Goal: Task Accomplishment & Management: Manage account settings

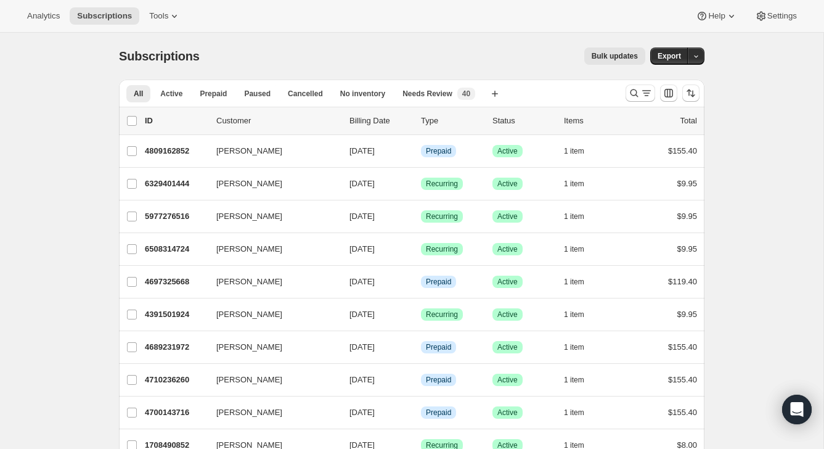
click at [637, 102] on div at bounding box center [662, 93] width 84 height 25
click at [639, 97] on icon "Search and filter results" at bounding box center [634, 93] width 12 height 12
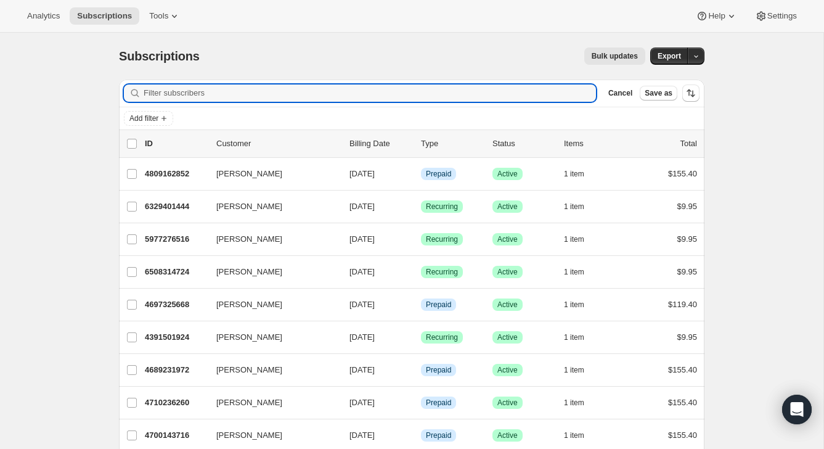
paste input "erika.n.vela@gmail.com"
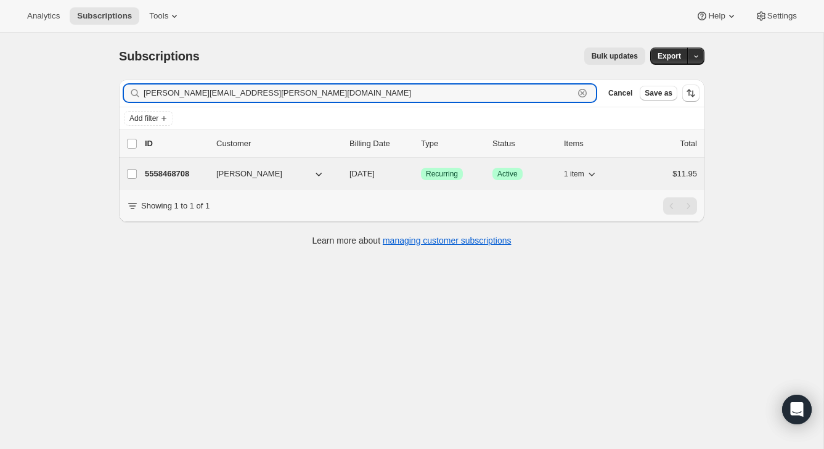
type input "erika.n.vela@gmail.com"
click at [644, 173] on div "$11.95" at bounding box center [666, 174] width 62 height 12
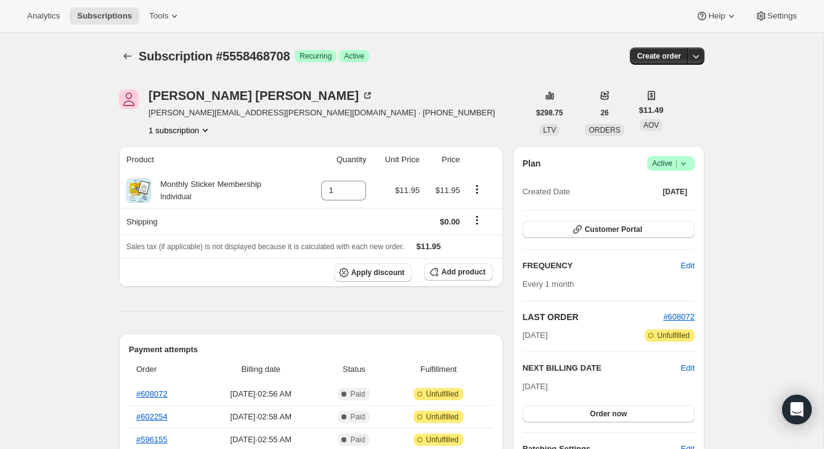
click at [670, 162] on span "Active |" at bounding box center [671, 163] width 38 height 12
click at [665, 211] on span "Cancel subscription" at bounding box center [667, 208] width 70 height 9
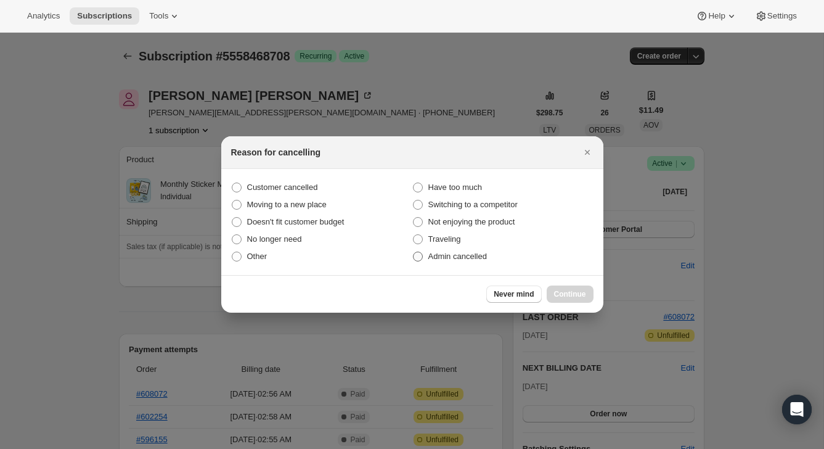
click at [479, 255] on span "Admin cancelled" at bounding box center [457, 255] width 59 height 9
click at [413, 252] on input "Admin cancelled" at bounding box center [413, 251] width 1 height 1
radio input "true"
click at [566, 279] on div "Never mind Continue" at bounding box center [412, 294] width 382 height 38
click at [566, 286] on button "Continue" at bounding box center [569, 293] width 47 height 17
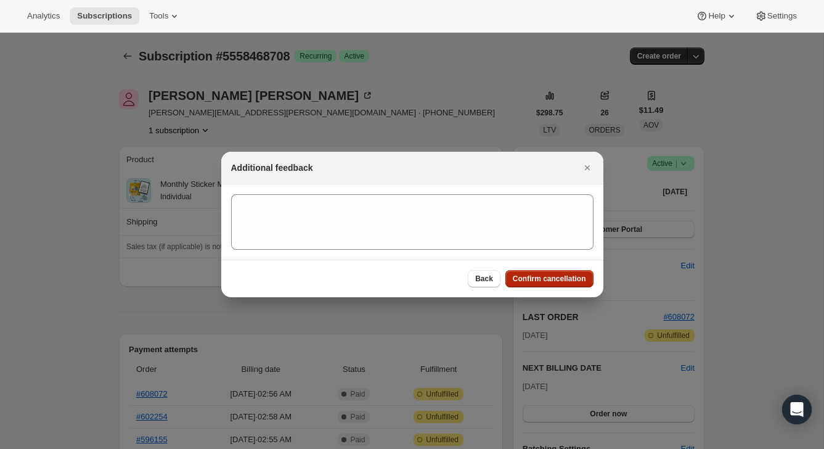
click at [566, 277] on span "Confirm cancellation" at bounding box center [549, 279] width 73 height 10
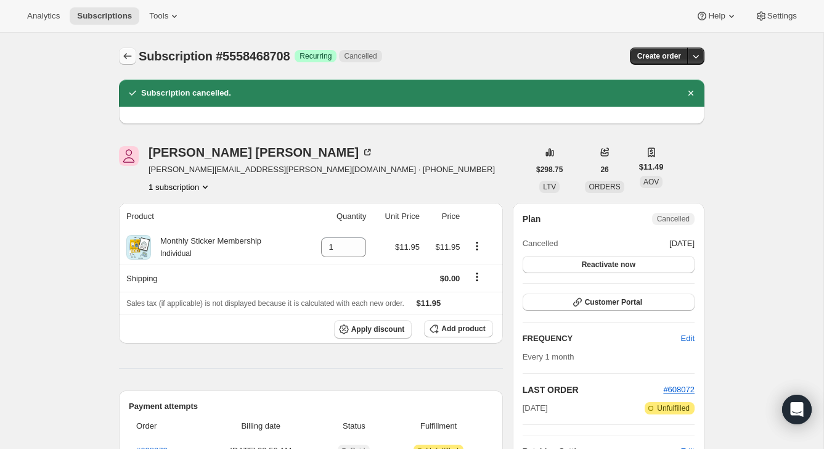
click at [127, 55] on icon "Subscriptions" at bounding box center [127, 56] width 12 height 12
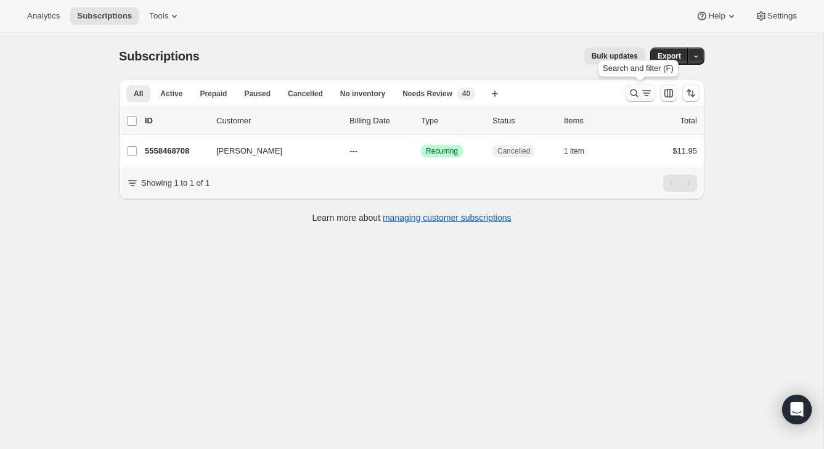
click at [643, 89] on icon "Search and filter results" at bounding box center [646, 93] width 12 height 12
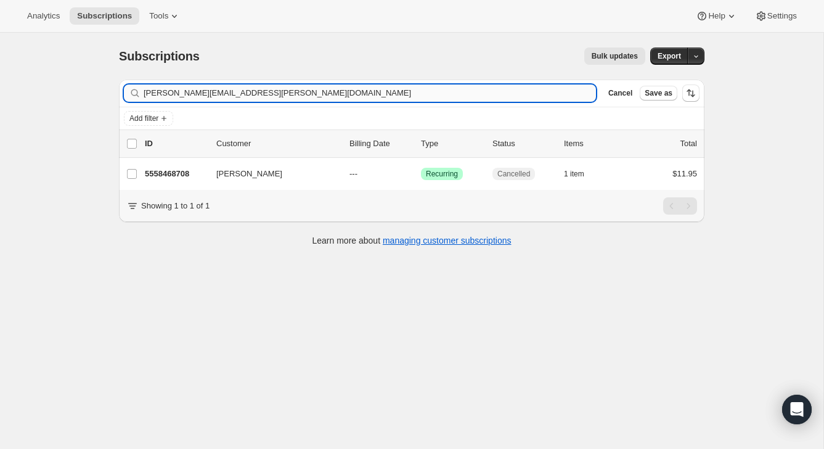
click at [546, 100] on input "erika.n.vela@gmail.com" at bounding box center [370, 92] width 452 height 17
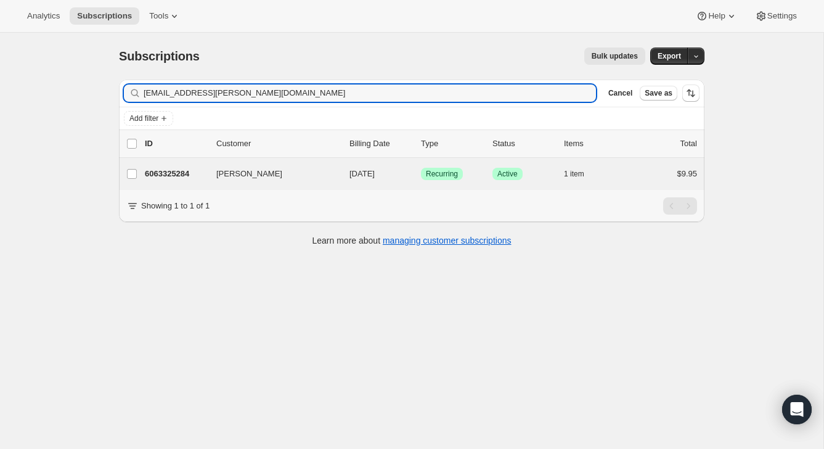
type input "[EMAIL_ADDRESS][PERSON_NAME][DOMAIN_NAME]"
click at [637, 165] on div "Erin Leu 6063325284 Erin Leu 09/15/2025 Success Recurring Success Active 1 item…" at bounding box center [411, 174] width 585 height 32
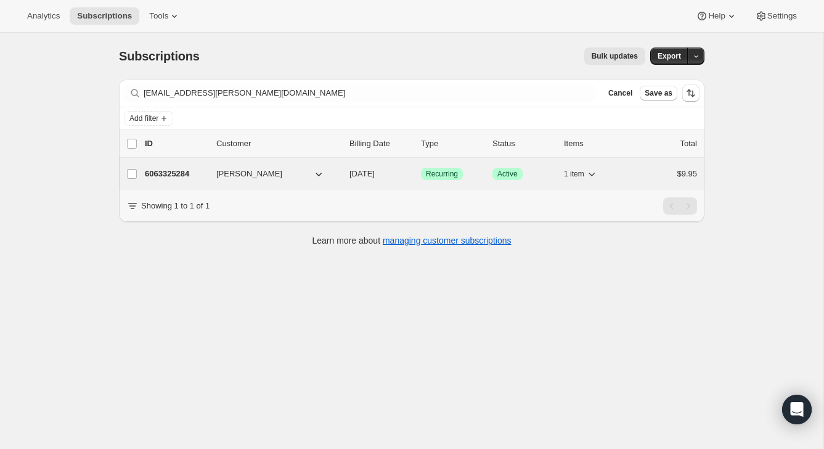
click at [652, 173] on div "$9.95" at bounding box center [666, 174] width 62 height 12
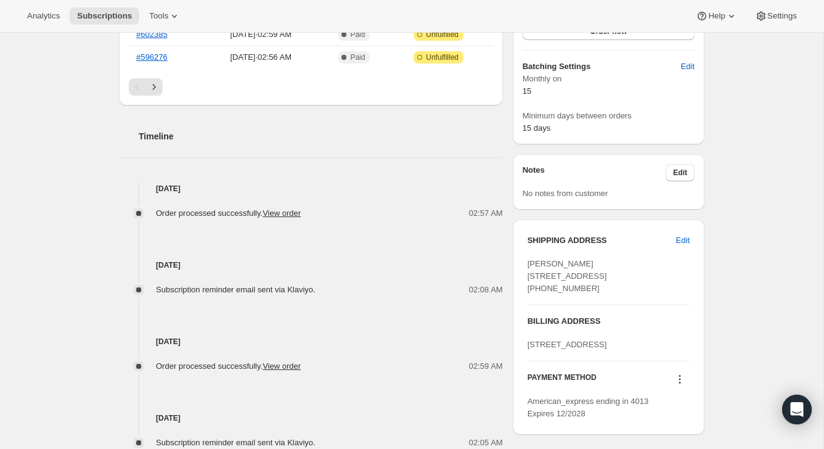
scroll to position [383, 0]
click at [679, 238] on span "Edit" at bounding box center [683, 239] width 14 height 12
select select "United States"
select select "TX"
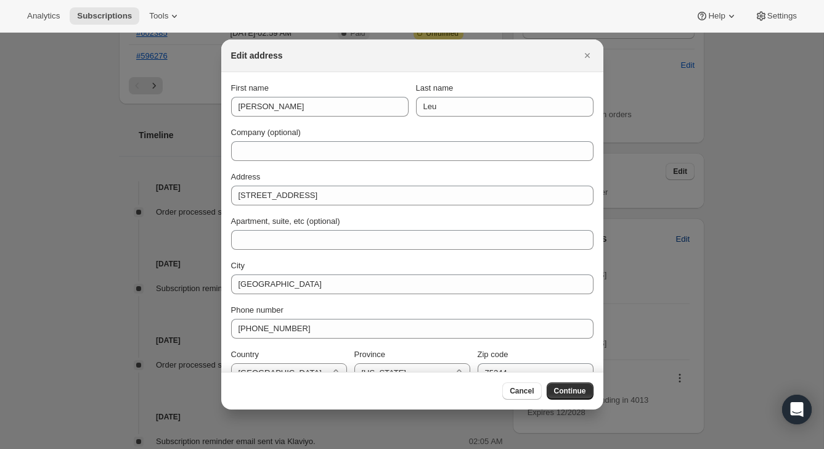
scroll to position [0, 0]
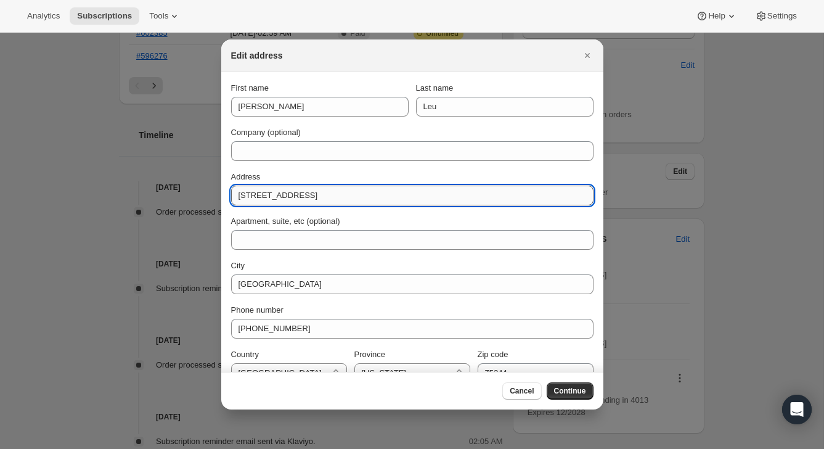
click at [415, 191] on input "4507 Willow Lane" at bounding box center [412, 195] width 362 height 20
paste input "11231 Rosser Rd"
type input "11231 Rosser Rd"
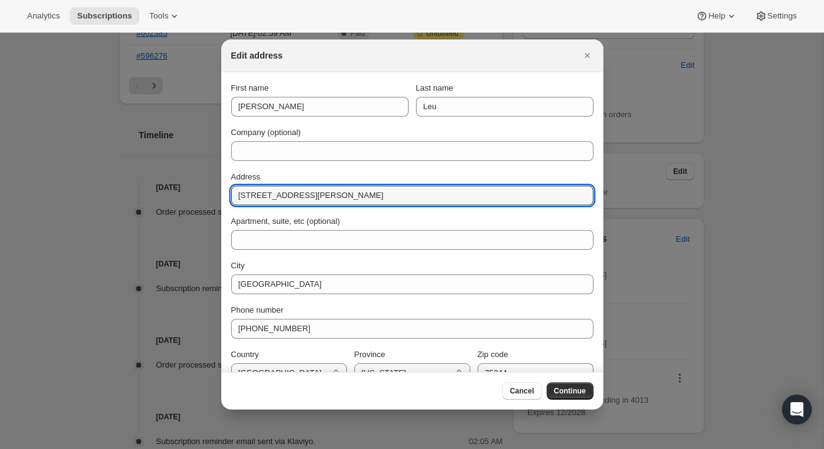
scroll to position [21, 0]
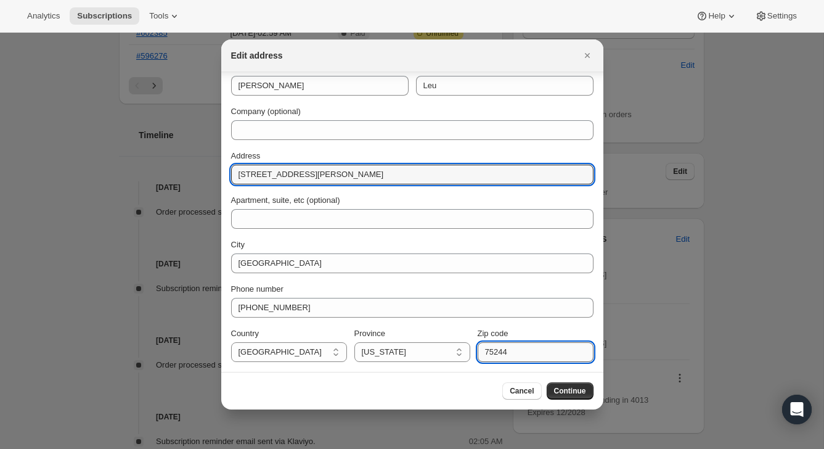
click at [499, 347] on input "75244" at bounding box center [535, 352] width 116 height 20
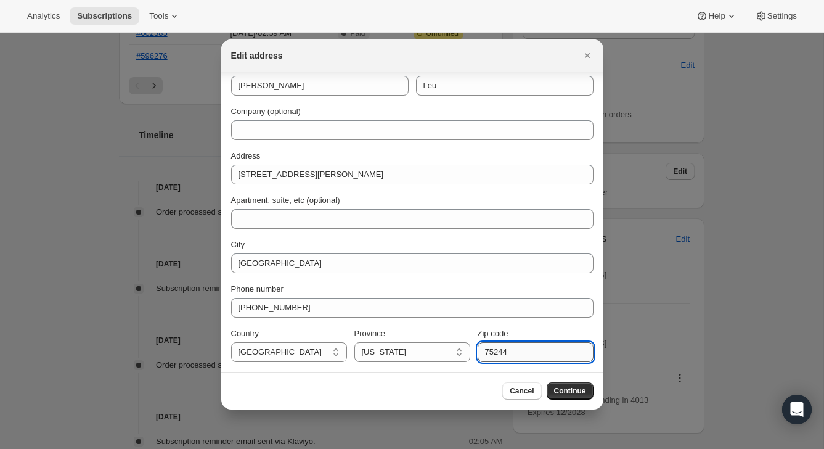
click at [499, 347] on input "75244" at bounding box center [535, 352] width 116 height 20
paste input "29"
type input "75229"
click at [580, 392] on span "Continue" at bounding box center [570, 391] width 32 height 10
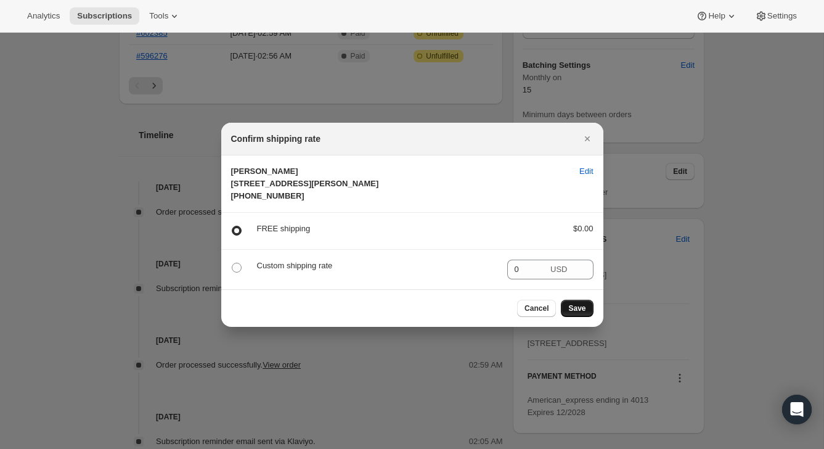
click at [580, 313] on span "Save" at bounding box center [576, 308] width 17 height 10
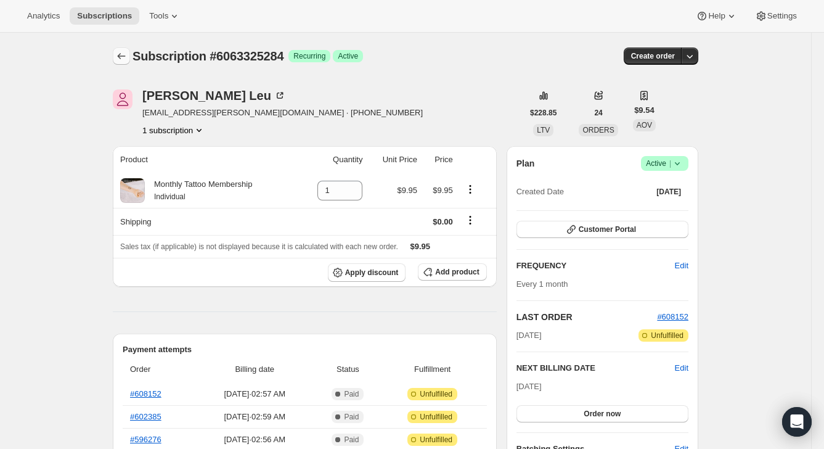
click at [121, 56] on icon "Subscriptions" at bounding box center [121, 56] width 12 height 12
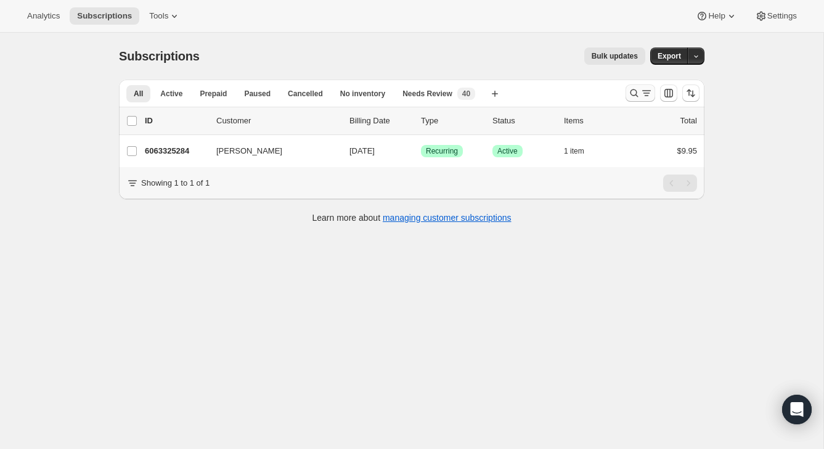
click at [641, 95] on icon "Search and filter results" at bounding box center [646, 93] width 12 height 12
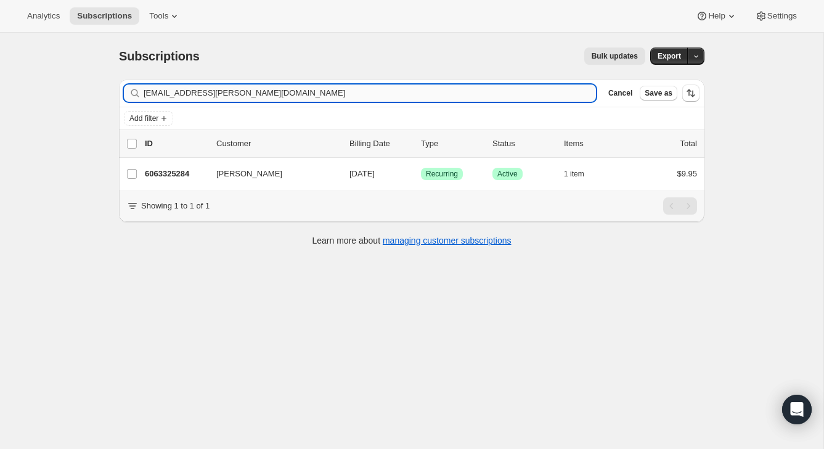
click at [493, 95] on input "[EMAIL_ADDRESS][PERSON_NAME][DOMAIN_NAME]" at bounding box center [370, 92] width 452 height 17
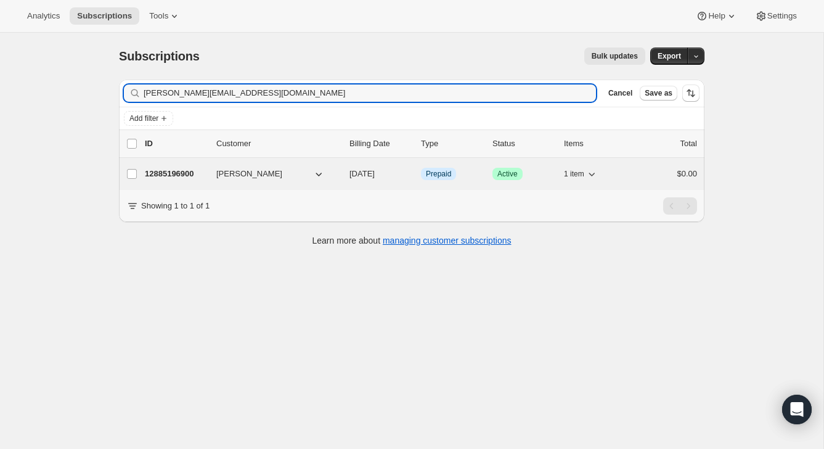
type input "[PERSON_NAME][EMAIL_ADDRESS][DOMAIN_NAME]"
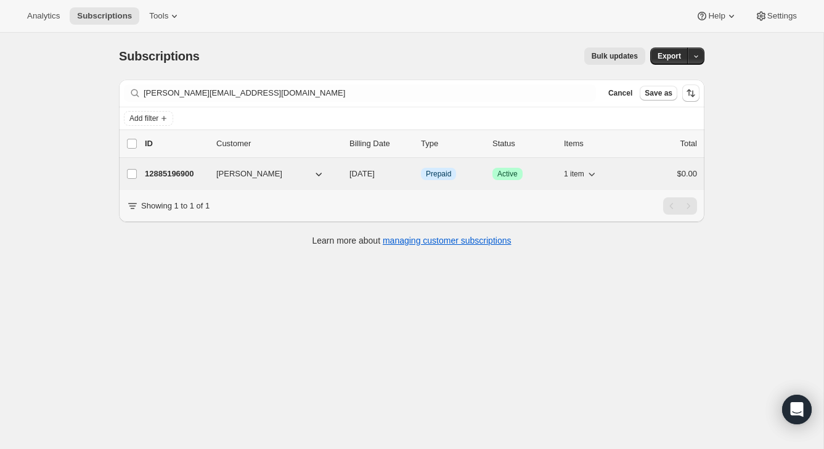
click at [659, 182] on div "12885196900 [PERSON_NAME] [DATE] Info Prepaid Success Active 1 item $0.00" at bounding box center [421, 173] width 552 height 17
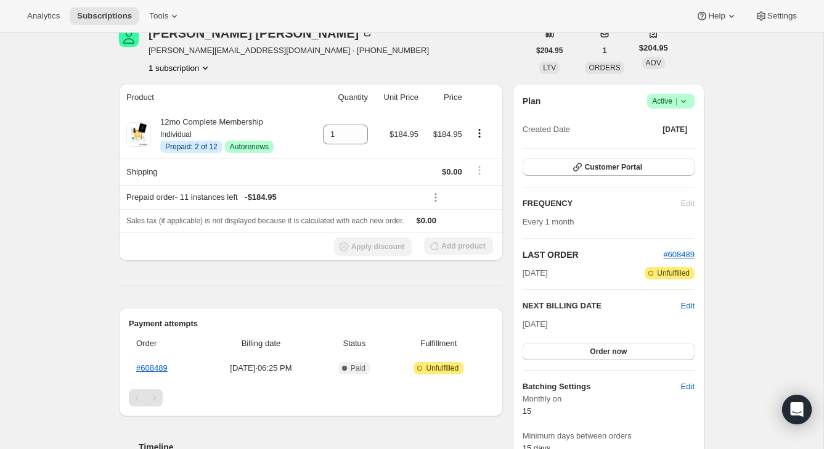
scroll to position [95, 0]
